Goal: Communication & Community: Answer question/provide support

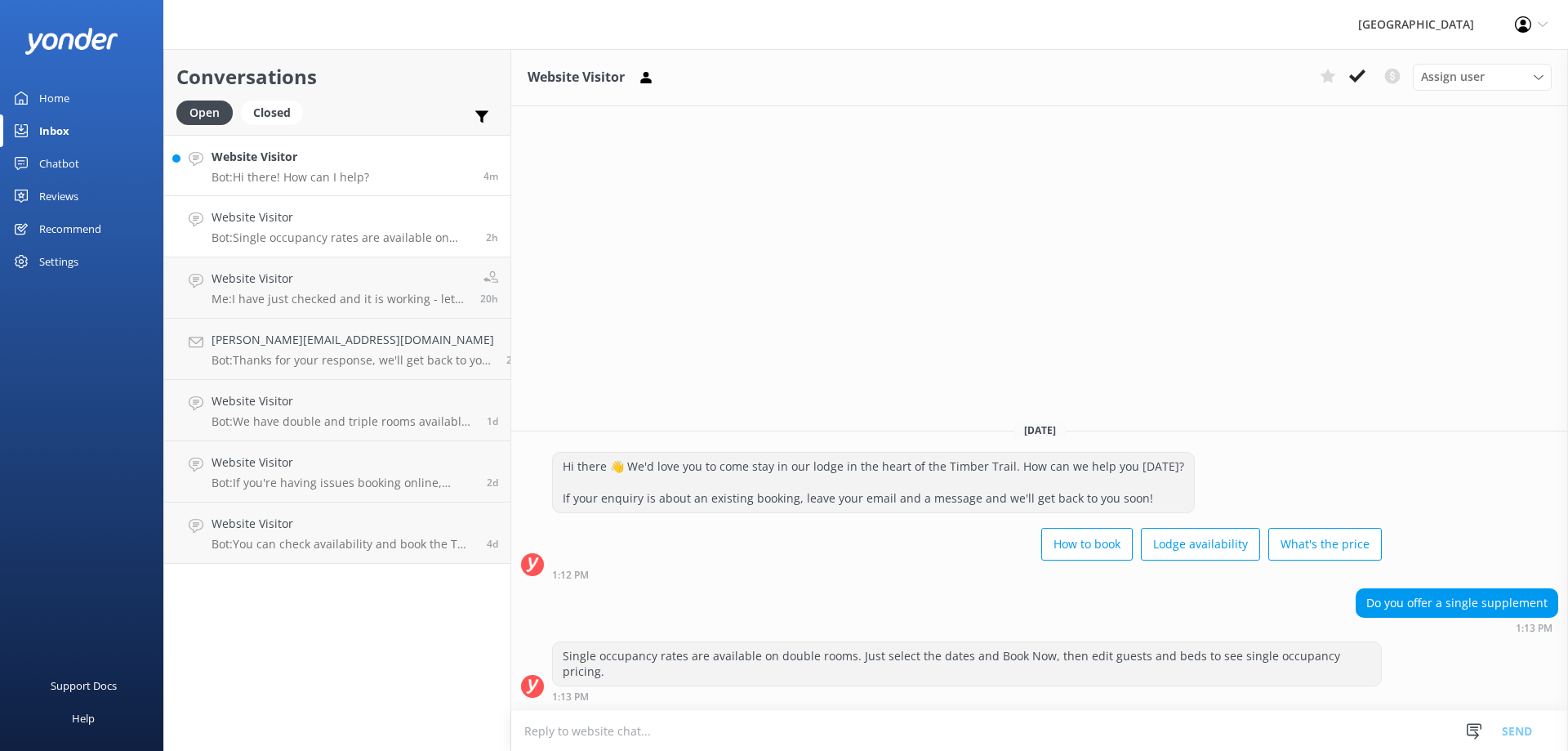
click at [302, 177] on p "Bot: Hi there! How can I help?" at bounding box center [290, 177] width 158 height 15
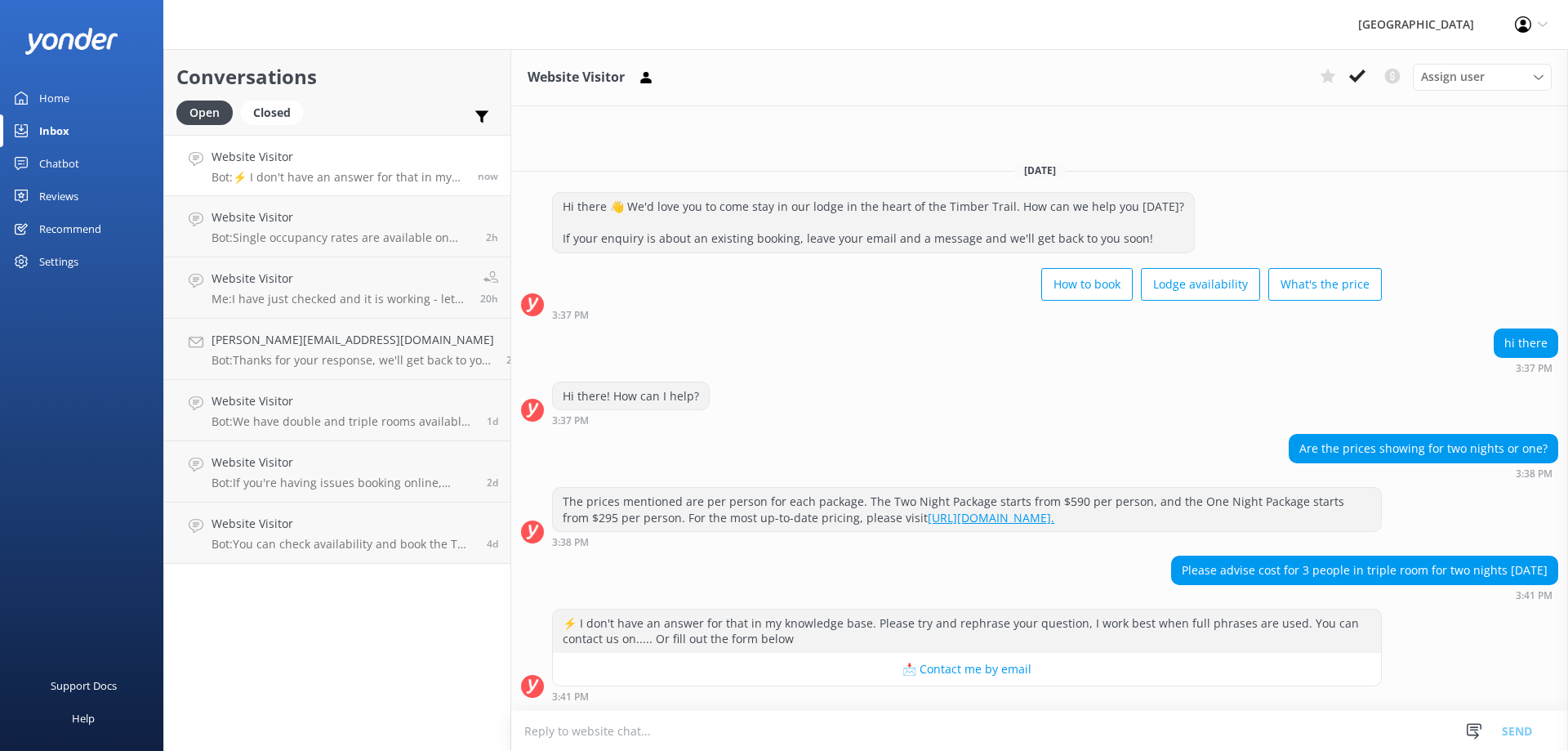
click at [582, 737] on textarea at bounding box center [1038, 730] width 1056 height 40
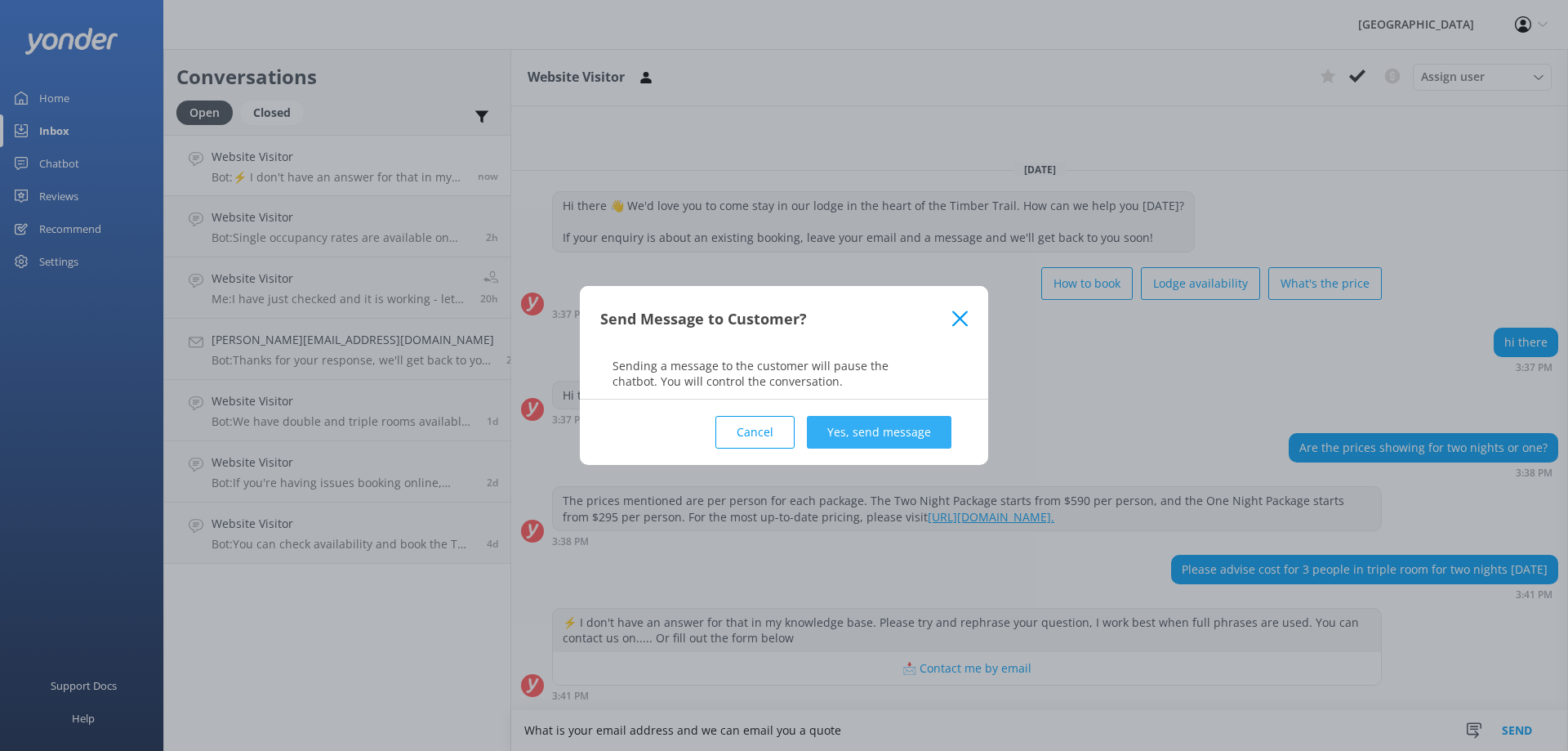
type textarea "What is your email address and we can email you a quote"
click at [864, 433] on button "Yes, send message" at bounding box center [879, 432] width 145 height 33
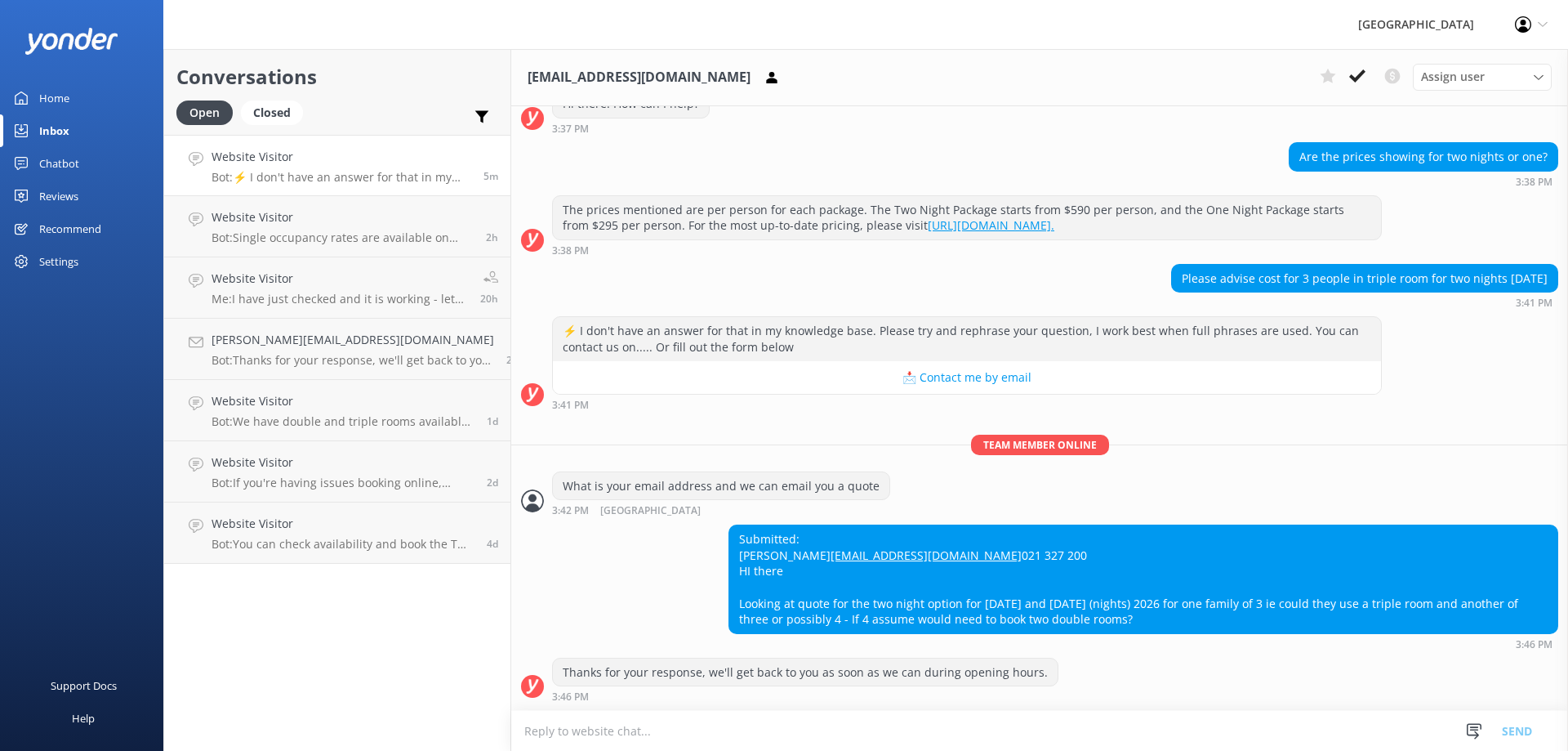
scroll to position [298, 0]
